Goal: Book appointment/travel/reservation

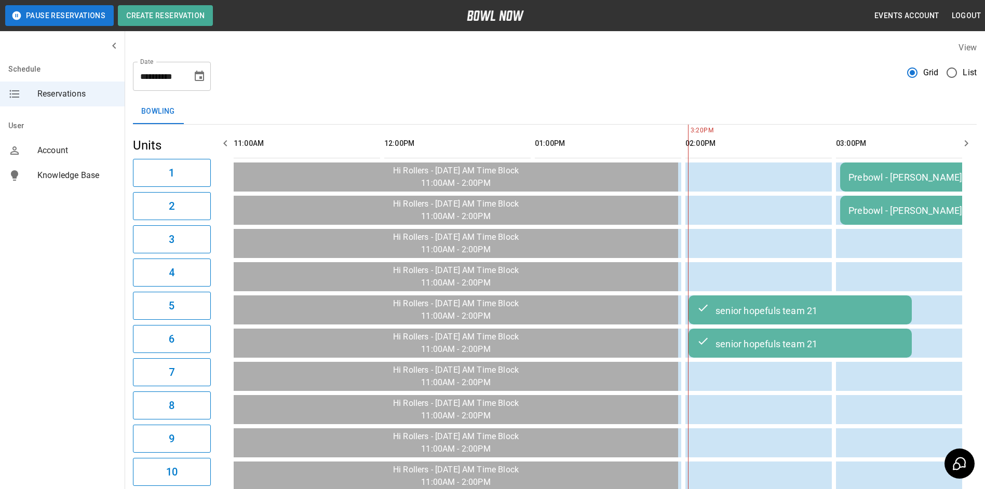
scroll to position [0, 452]
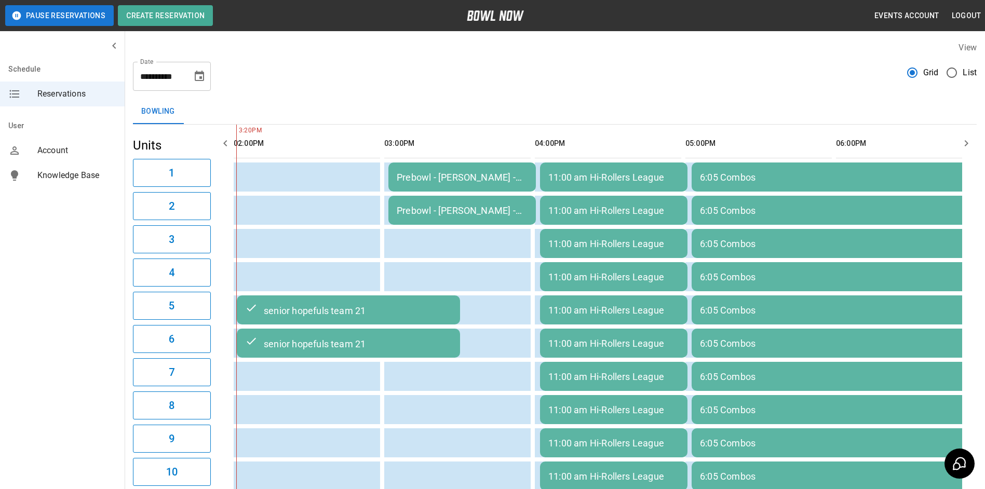
click at [470, 188] on td "Prebowl - [PERSON_NAME] - Adult/Youth" at bounding box center [461, 177] width 147 height 29
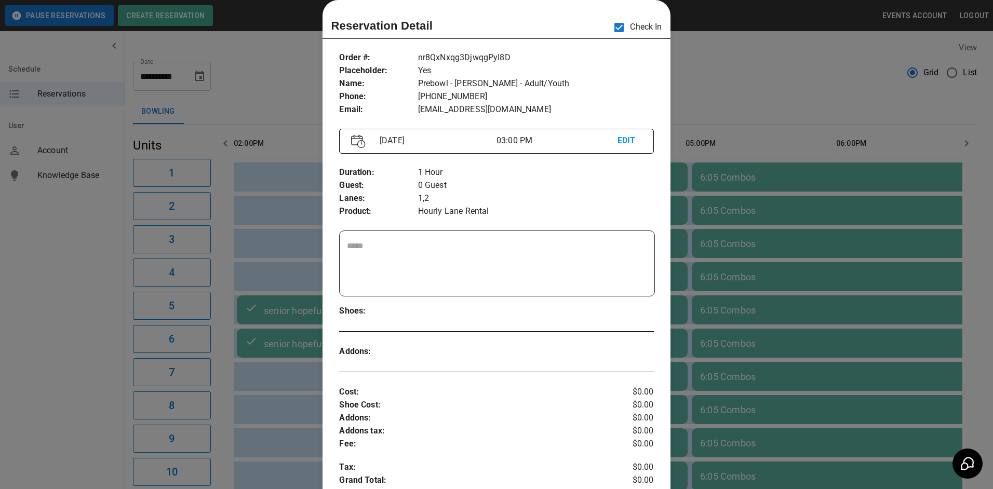
scroll to position [0, 602]
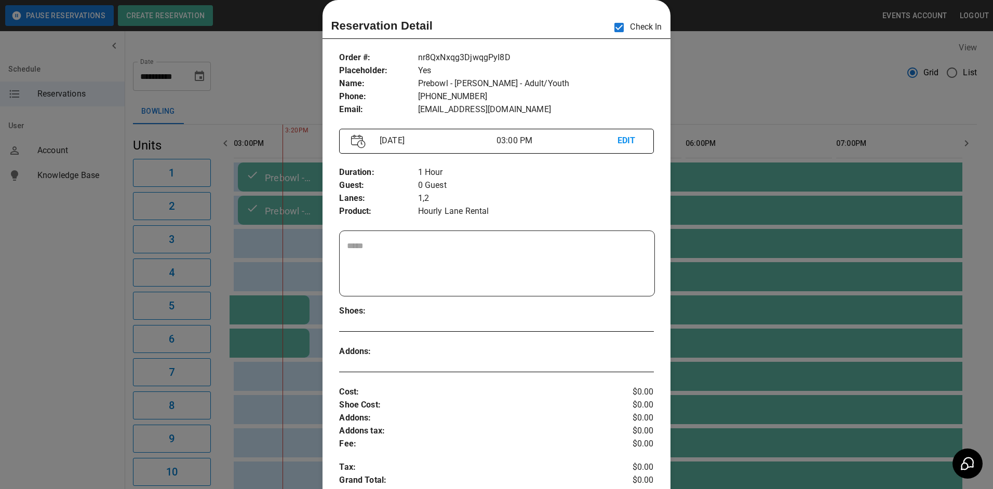
click at [714, 43] on div at bounding box center [496, 244] width 993 height 489
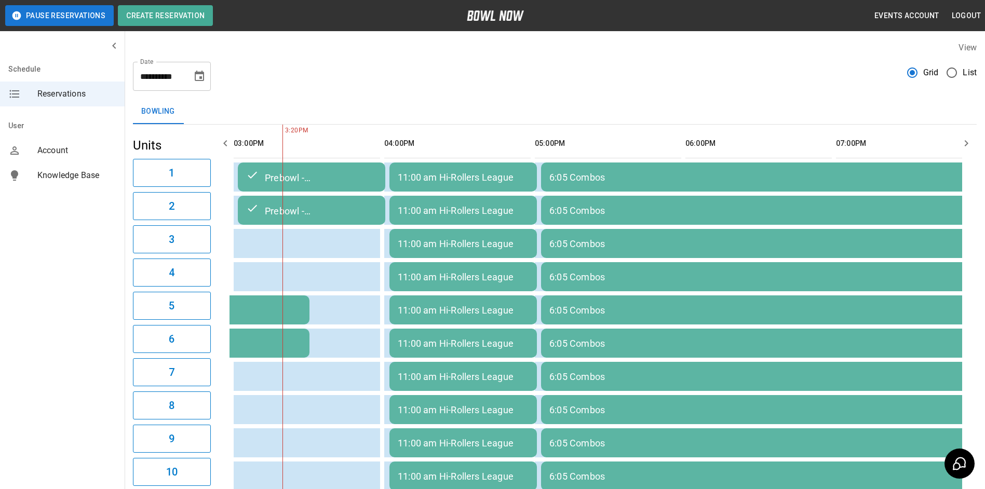
click at [498, 173] on div "11:00 am Hi-Rollers League" at bounding box center [463, 177] width 131 height 11
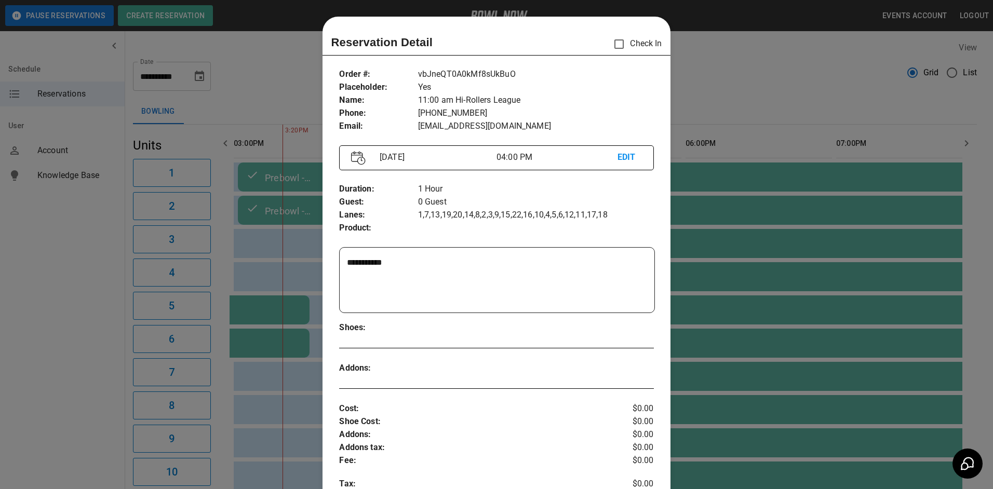
scroll to position [17, 0]
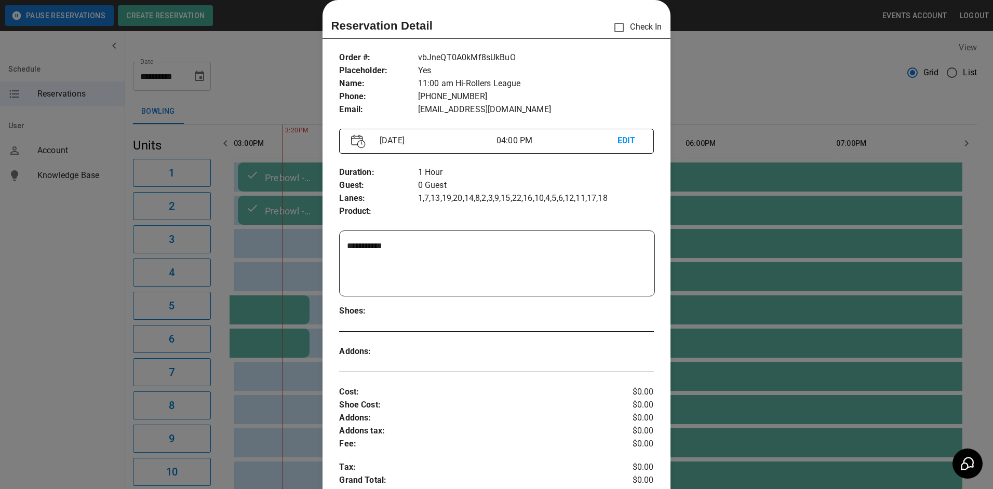
click at [721, 124] on div at bounding box center [496, 244] width 993 height 489
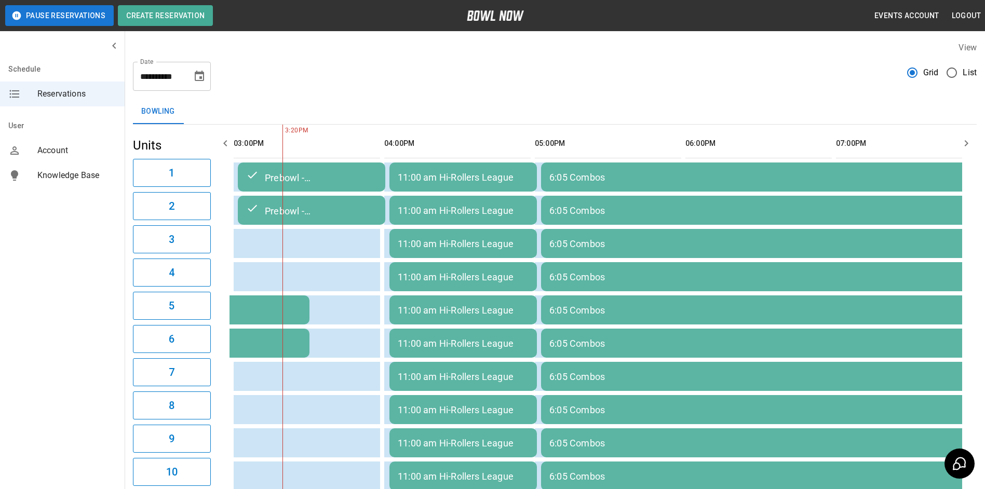
click at [650, 182] on div "6:05 Combos" at bounding box center [766, 177] width 434 height 11
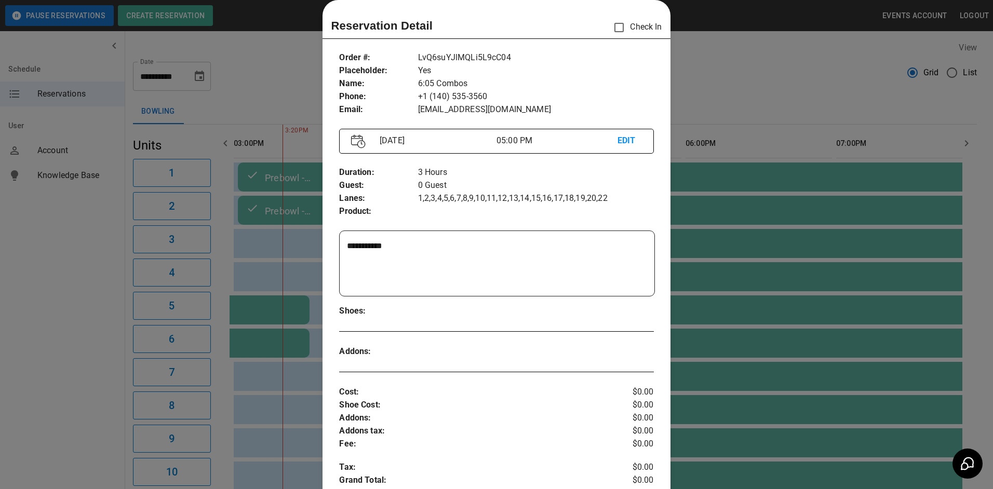
click at [718, 125] on div at bounding box center [496, 244] width 993 height 489
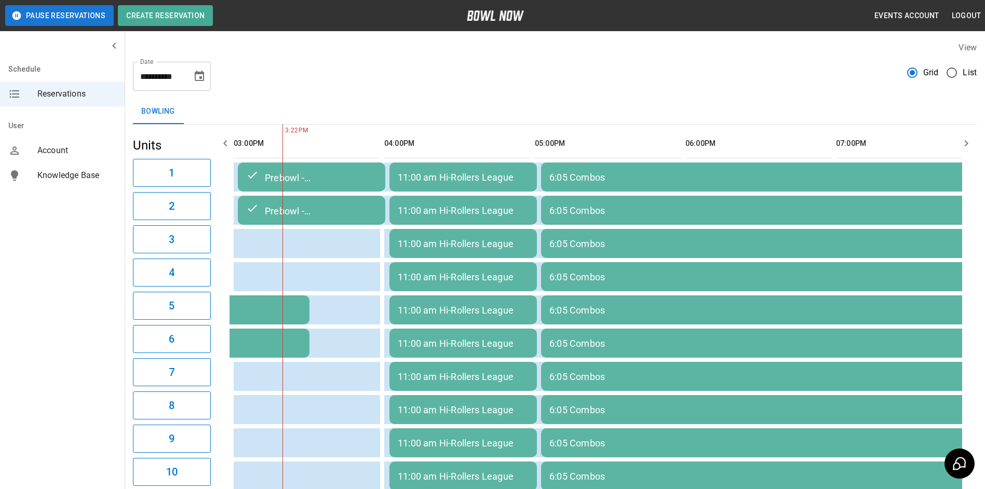
click at [360, 178] on div "Prebowl - [PERSON_NAME] - Adult/Youth" at bounding box center [311, 177] width 131 height 12
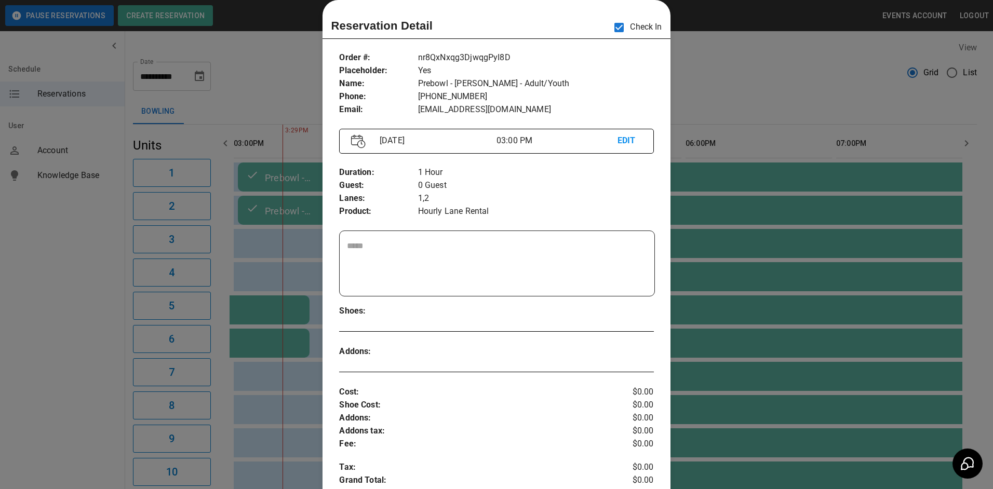
drag, startPoint x: 794, startPoint y: 166, endPoint x: 776, endPoint y: 165, distance: 18.7
click at [789, 167] on div at bounding box center [496, 244] width 993 height 489
